Goal: Information Seeking & Learning: Learn about a topic

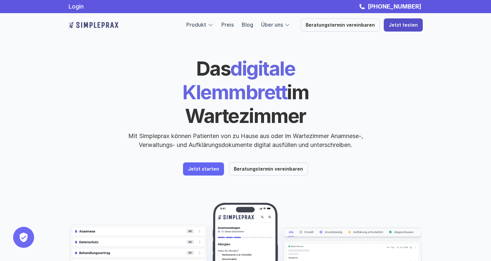
click at [405, 23] on p "Jetzt testen" at bounding box center [403, 25] width 29 height 6
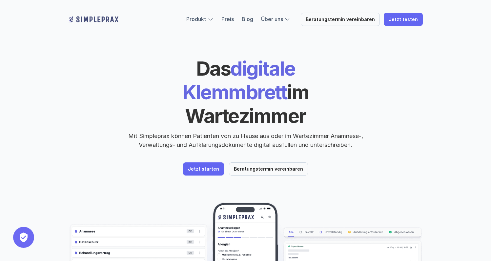
scroll to position [126, 0]
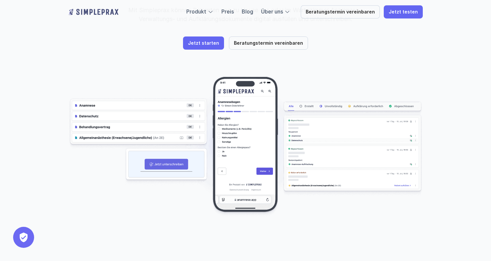
click at [339, 142] on img at bounding box center [246, 146] width 354 height 141
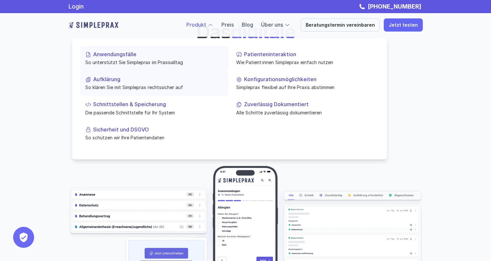
scroll to position [4, 0]
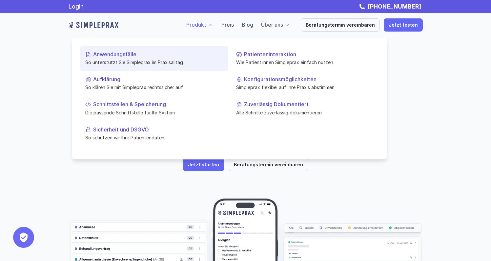
click at [166, 54] on p "Anwendungsfälle" at bounding box center [158, 54] width 130 height 6
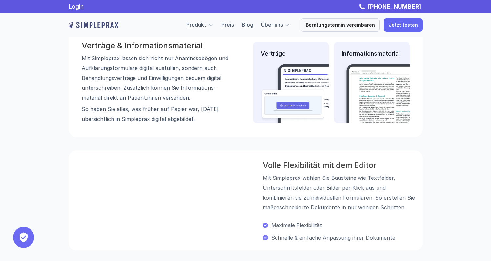
scroll to position [534, 0]
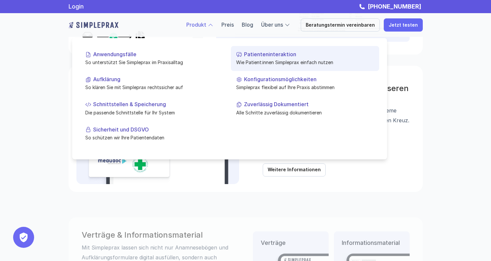
click at [294, 53] on p "Patienteninteraktion" at bounding box center [309, 54] width 130 height 6
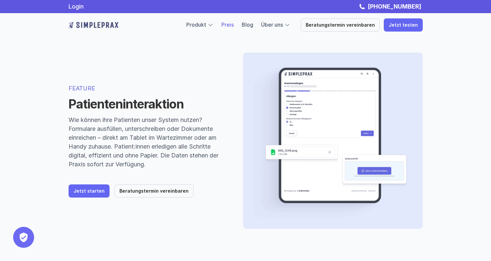
click at [233, 26] on link "Preis" at bounding box center [227, 24] width 12 height 7
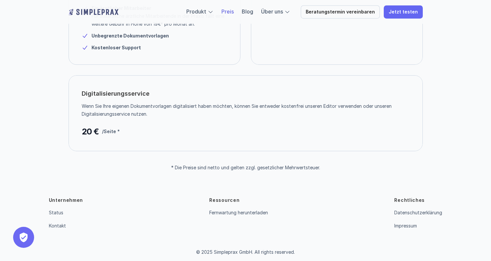
scroll to position [176, 0]
